Goal: Use online tool/utility: Utilize a website feature to perform a specific function

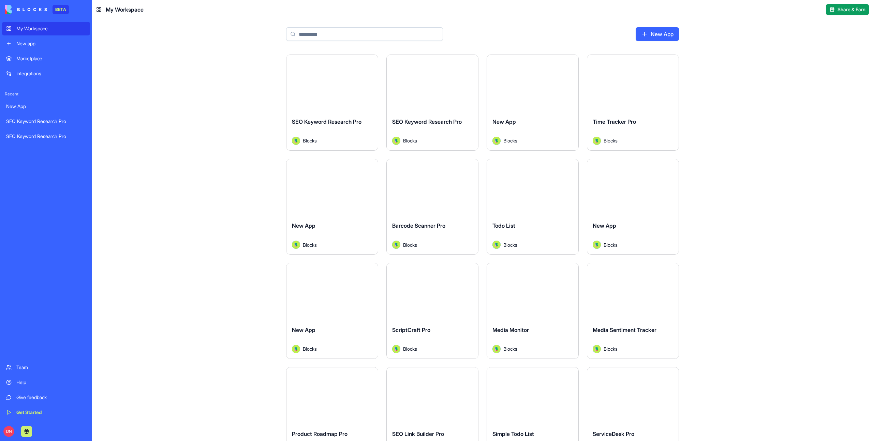
click at [343, 37] on input at bounding box center [364, 34] width 157 height 14
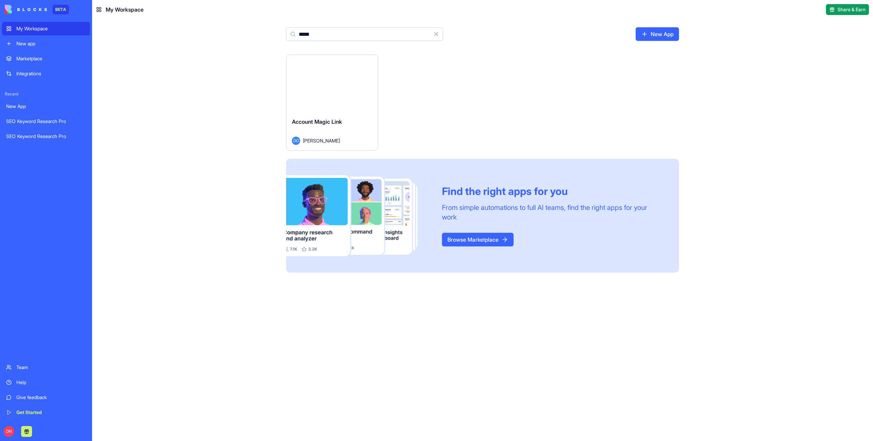
type input "*****"
click at [339, 77] on button "Launch" at bounding box center [332, 84] width 51 height 14
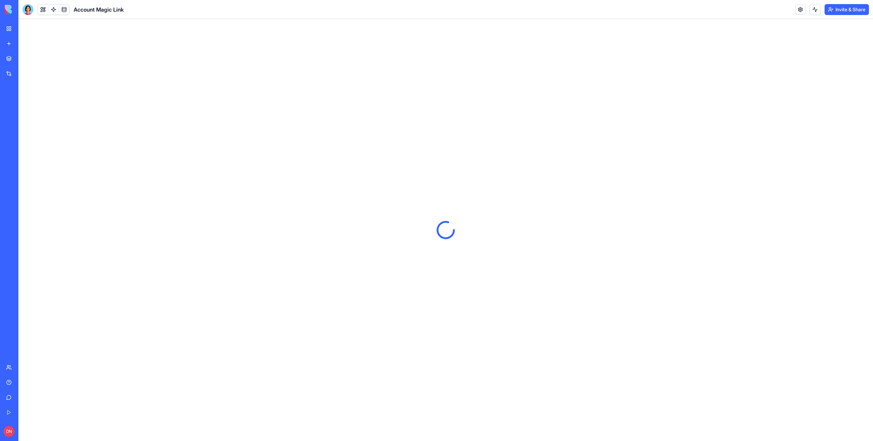
click at [239, 83] on div at bounding box center [445, 230] width 855 height 422
